Goal: Transaction & Acquisition: Book appointment/travel/reservation

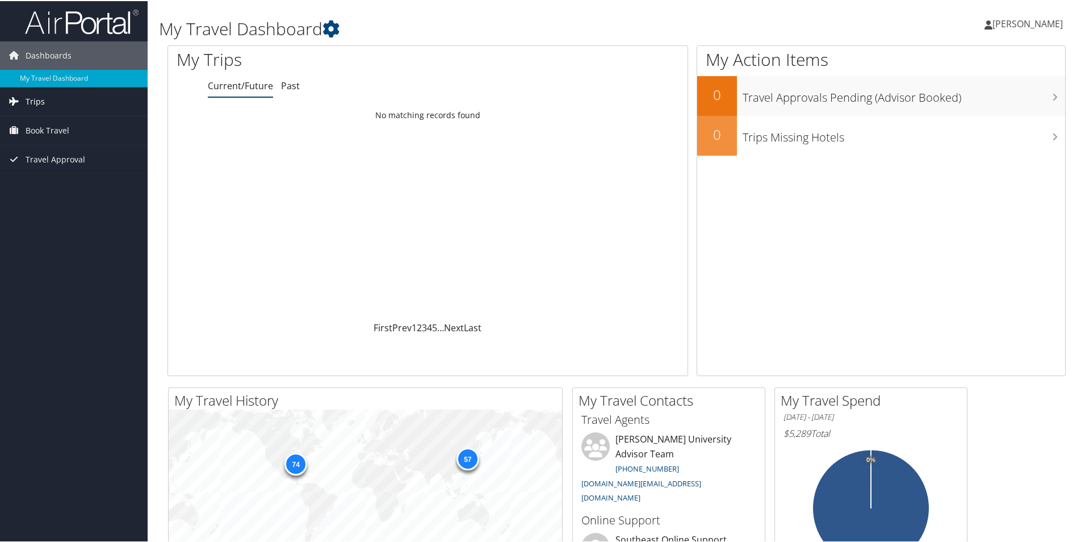
click at [31, 103] on span "Trips" at bounding box center [35, 100] width 19 height 28
click at [48, 211] on span "Travel Approval" at bounding box center [56, 209] width 60 height 28
click at [37, 182] on span "Book Travel" at bounding box center [48, 180] width 44 height 28
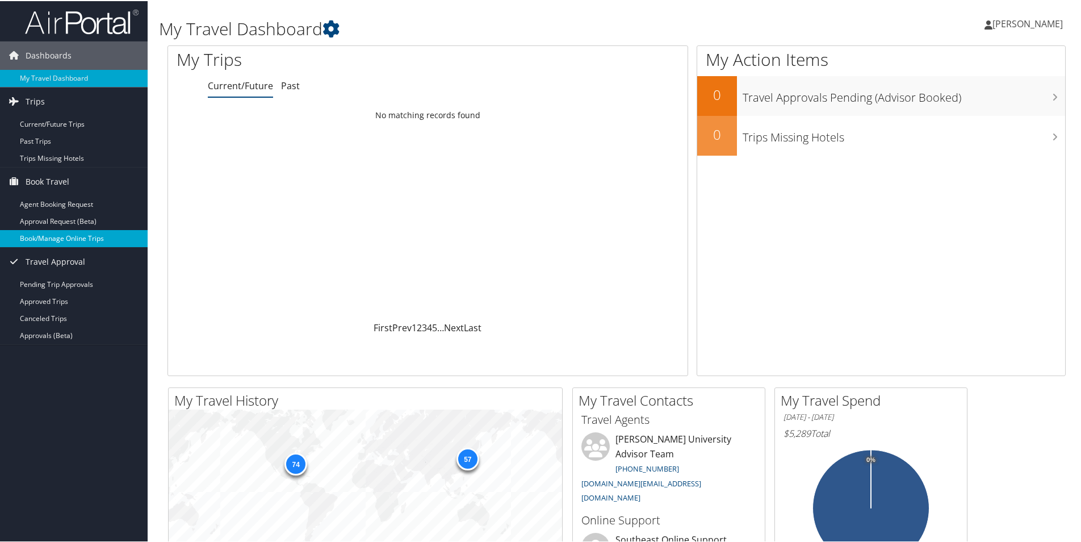
click at [50, 241] on link "Book/Manage Online Trips" at bounding box center [74, 237] width 148 height 17
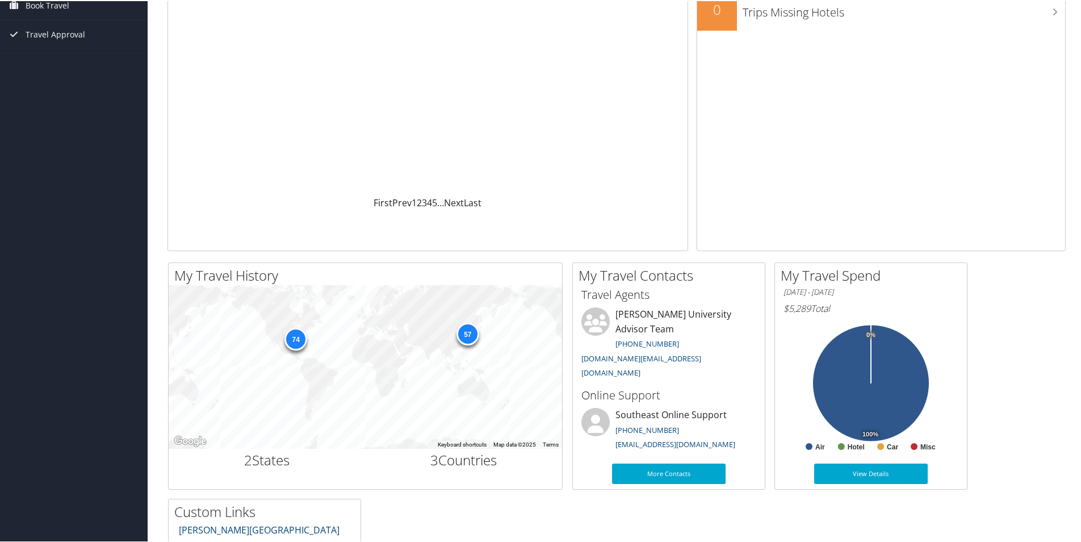
scroll to position [114, 0]
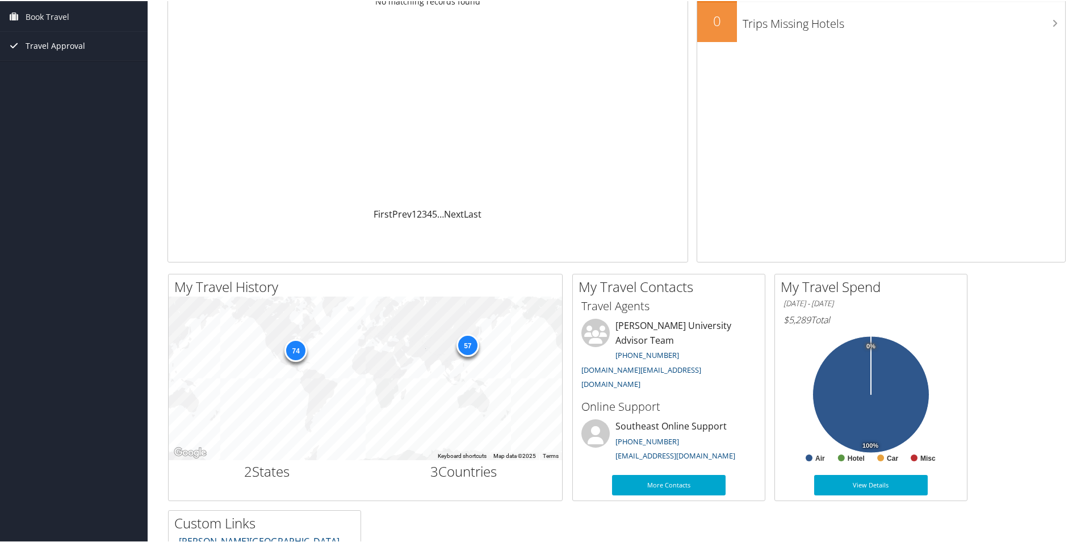
click at [16, 35] on link "Travel Approval" at bounding box center [74, 45] width 148 height 28
click at [15, 43] on icon at bounding box center [14, 44] width 17 height 17
click at [16, 41] on icon at bounding box center [14, 44] width 17 height 17
click at [61, 86] on link "Approved Trips" at bounding box center [74, 84] width 148 height 17
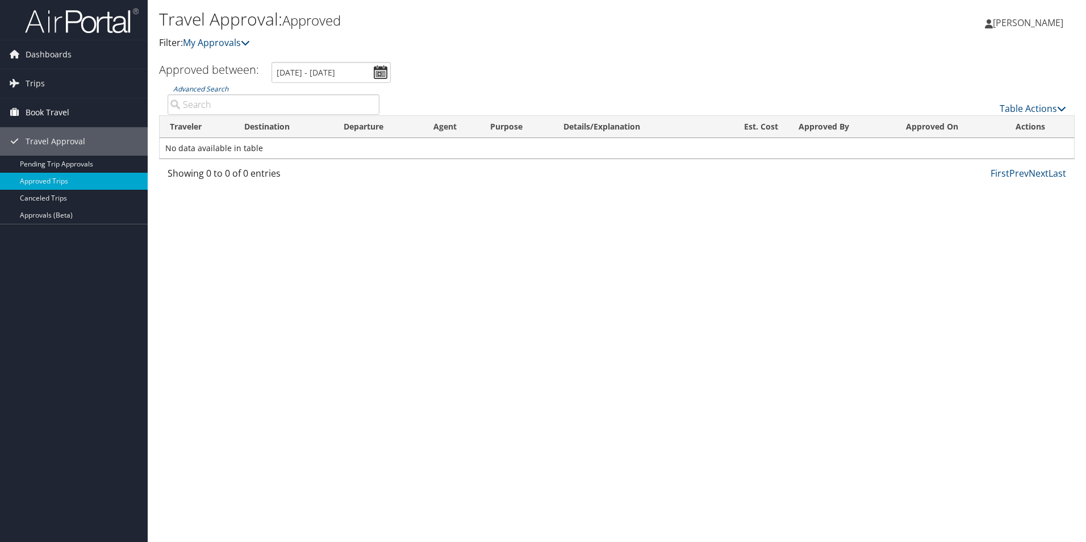
click at [56, 112] on span "Book Travel" at bounding box center [48, 112] width 44 height 28
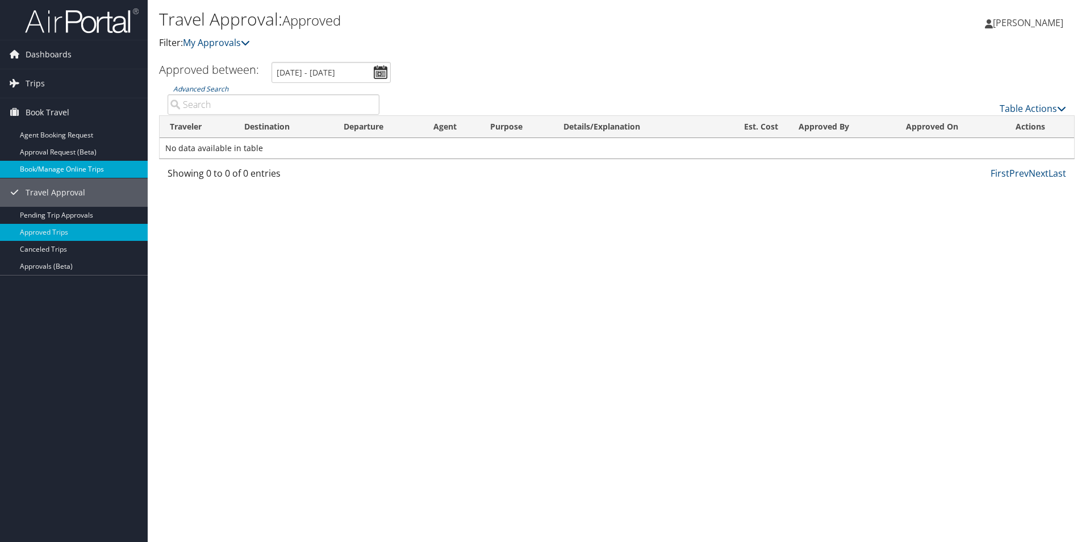
click at [74, 174] on link "Book/Manage Online Trips" at bounding box center [74, 169] width 148 height 17
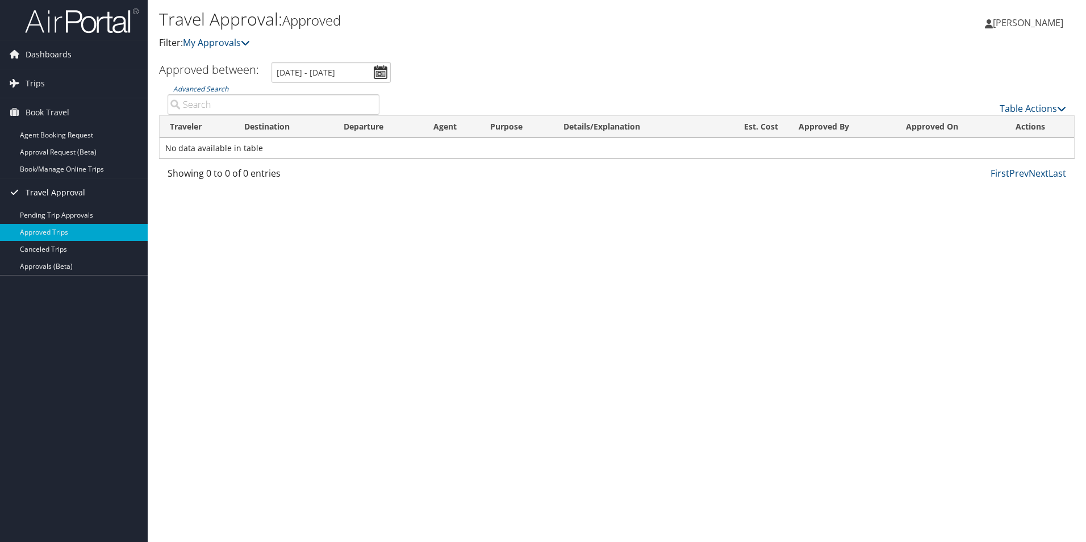
click at [64, 196] on span "Travel Approval" at bounding box center [56, 192] width 60 height 28
click at [47, 191] on span "Travel Approval" at bounding box center [56, 192] width 60 height 28
click at [79, 195] on span "Travel Approval" at bounding box center [56, 192] width 60 height 28
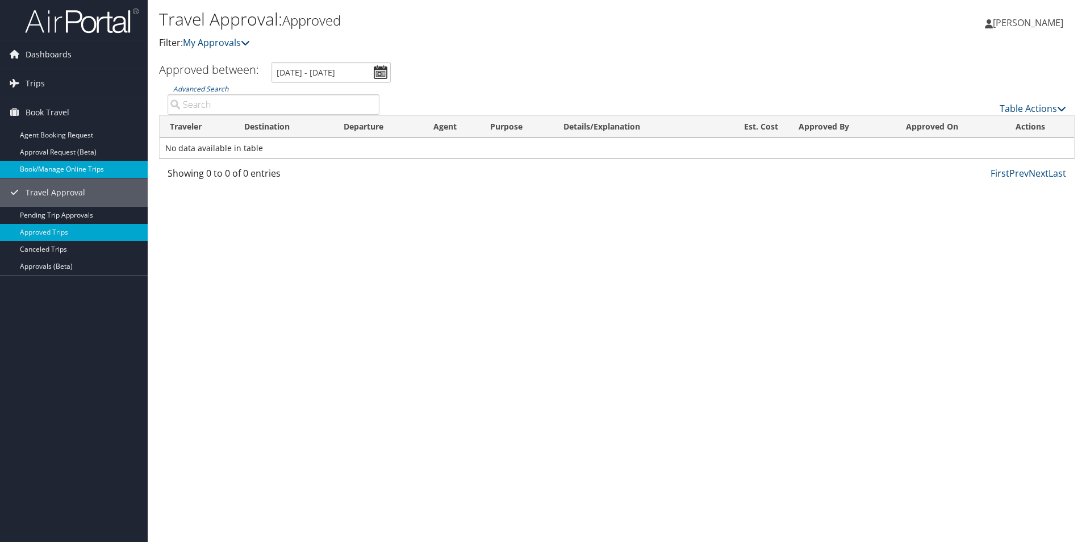
click at [73, 170] on link "Book/Manage Online Trips" at bounding box center [74, 169] width 148 height 17
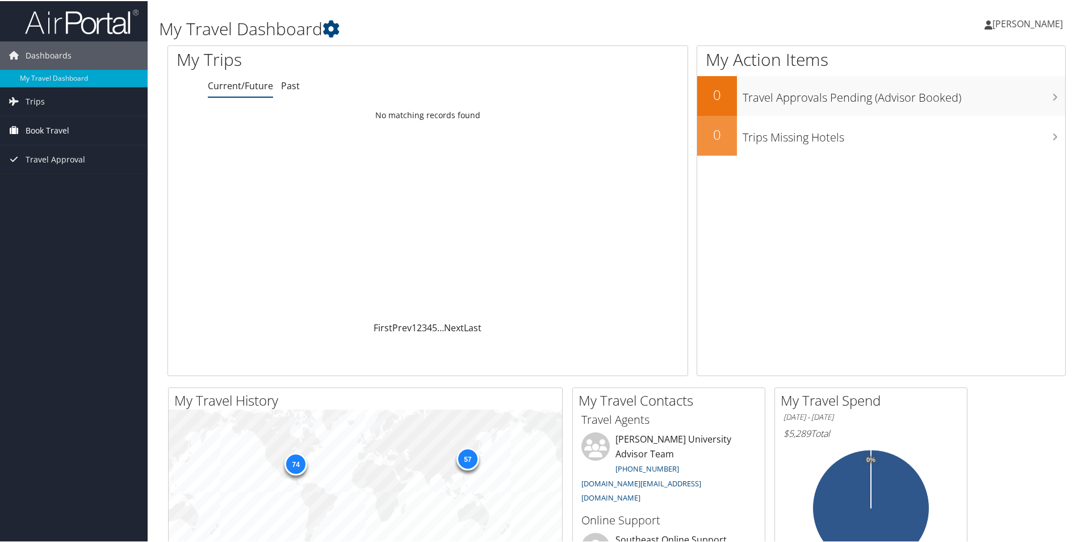
click at [43, 129] on span "Book Travel" at bounding box center [48, 129] width 44 height 28
click at [68, 189] on link "Book/Manage Online Trips" at bounding box center [74, 186] width 148 height 17
click at [57, 185] on link "Book/Manage Online Trips" at bounding box center [74, 186] width 148 height 17
click at [93, 188] on link "Book/Manage Online Trips" at bounding box center [74, 186] width 148 height 17
click at [72, 183] on link "Book/Manage Online Trips" at bounding box center [74, 186] width 148 height 17
